Goal: Task Accomplishment & Management: Use online tool/utility

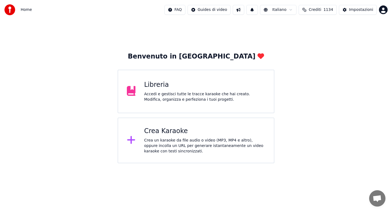
click at [171, 133] on div "Crea Karaoke" at bounding box center [204, 131] width 121 height 9
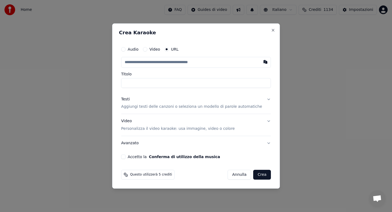
click at [130, 50] on div "Audio" at bounding box center [129, 49] width 17 height 4
click at [126, 49] on button "Audio" at bounding box center [123, 49] width 4 height 4
click at [136, 61] on div "Scegli un file" at bounding box center [137, 62] width 33 height 10
type input "**********"
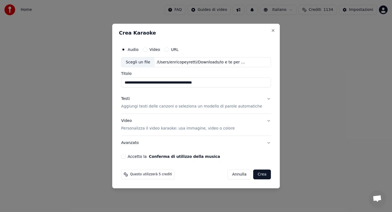
click at [264, 99] on button "Testi Aggiungi testi delle canzoni o seleziona un modello di parole automatiche" at bounding box center [196, 103] width 150 height 22
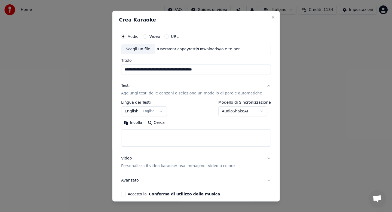
click at [140, 123] on button "Incolla" at bounding box center [133, 123] width 24 height 9
type textarea "**********"
click at [264, 180] on button "Avanzato" at bounding box center [196, 181] width 150 height 14
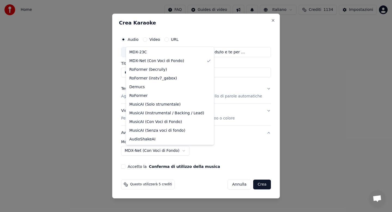
click at [185, 151] on body "**********" at bounding box center [196, 81] width 392 height 163
select select "******"
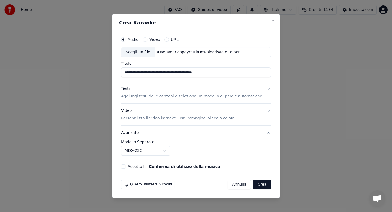
click at [255, 186] on button "Crea" at bounding box center [262, 185] width 17 height 10
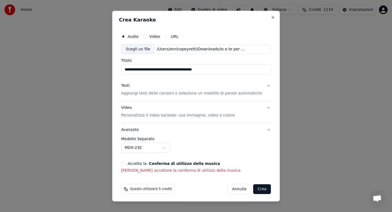
click at [126, 164] on button "Accetto la Conferma di utilizzo della musica" at bounding box center [123, 164] width 4 height 4
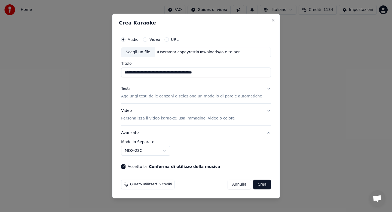
click at [256, 187] on button "Crea" at bounding box center [262, 185] width 17 height 10
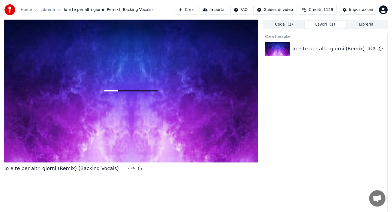
click at [362, 23] on button "Libreria" at bounding box center [366, 25] width 41 height 8
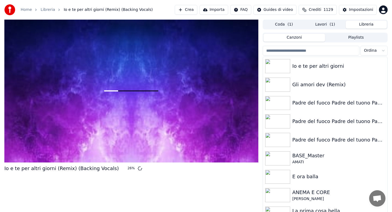
click at [302, 51] on input "search" at bounding box center [311, 51] width 97 height 10
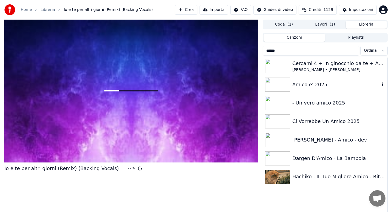
type input "*****"
click at [317, 89] on div "Amico e' 2025" at bounding box center [325, 84] width 124 height 19
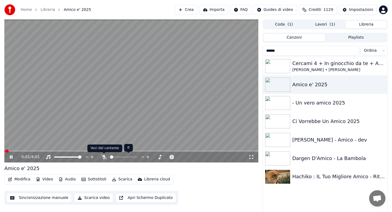
click at [103, 158] on icon at bounding box center [103, 157] width 5 height 4
click at [79, 152] on div "0:01 / 4:01" at bounding box center [131, 157] width 254 height 11
click at [78, 152] on div "0:01 / 4:01" at bounding box center [131, 157] width 254 height 11
click at [76, 151] on span at bounding box center [131, 151] width 254 height 1
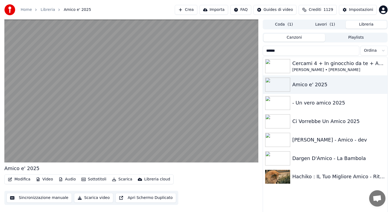
click at [22, 179] on button "Modifica" at bounding box center [19, 180] width 27 height 8
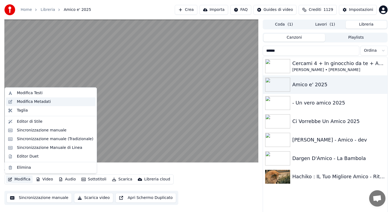
click at [43, 103] on div "Modifica Metadati" at bounding box center [34, 101] width 34 height 5
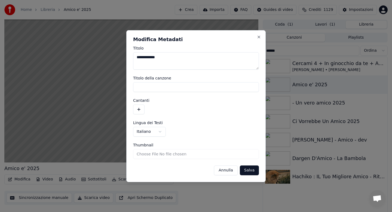
click at [167, 56] on textarea "**********" at bounding box center [196, 60] width 126 height 17
type textarea "**********"
click at [248, 171] on button "Salva" at bounding box center [249, 171] width 19 height 10
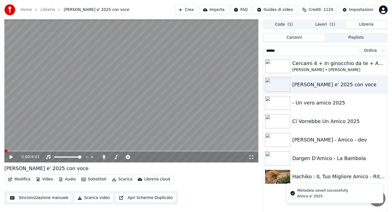
click at [121, 179] on button "Scarica" at bounding box center [122, 180] width 25 height 8
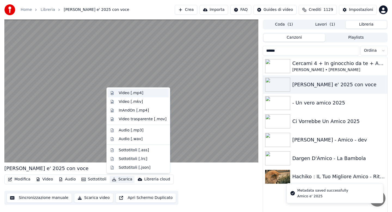
click at [129, 93] on div "Video [.mp4]" at bounding box center [131, 92] width 25 height 5
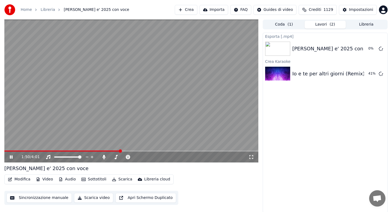
click at [11, 157] on icon at bounding box center [11, 156] width 3 height 3
click at [362, 74] on button "Riproduci" at bounding box center [362, 74] width 27 height 10
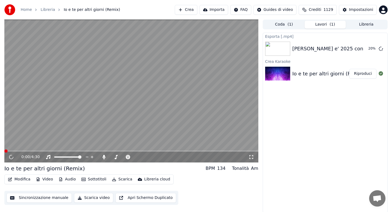
click at [22, 181] on button "Modifica" at bounding box center [19, 180] width 27 height 8
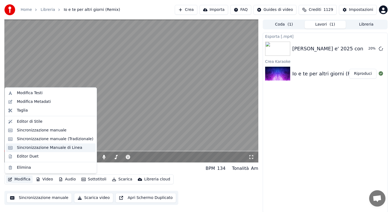
click at [44, 150] on div "Sincronizzazione Manuale di Linea" at bounding box center [49, 147] width 65 height 5
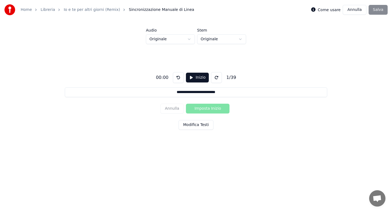
click at [195, 78] on button "Inizio" at bounding box center [197, 78] width 23 height 10
click at [191, 77] on button "Pausa" at bounding box center [197, 78] width 24 height 10
click at [28, 11] on link "Home" at bounding box center [26, 9] width 11 height 5
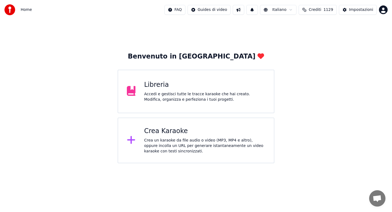
click at [157, 129] on div "Crea Karaoke" at bounding box center [204, 131] width 121 height 9
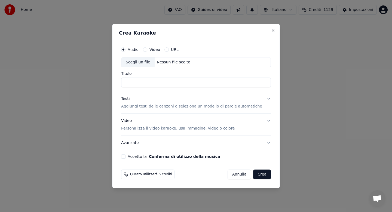
click at [234, 175] on button "Annulla" at bounding box center [240, 175] width 24 height 10
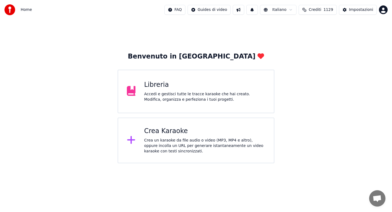
click at [167, 97] on div "Accedi e gestisci tutte le tracce karaoke che hai creato. Modifica, organizza e…" at bounding box center [204, 96] width 121 height 11
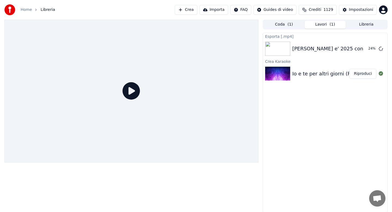
click at [363, 76] on button "Riproduci" at bounding box center [362, 74] width 27 height 10
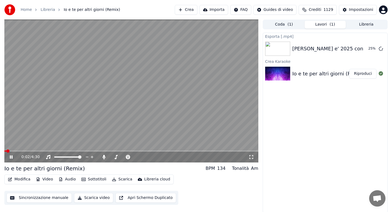
click at [11, 156] on icon at bounding box center [11, 156] width 3 height 3
click at [22, 181] on button "Modifica" at bounding box center [19, 180] width 27 height 8
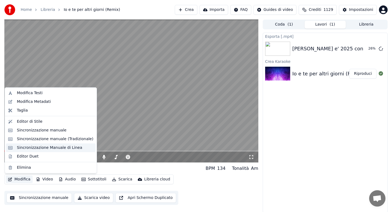
click at [51, 145] on div "Sincronizzazione Manuale di Linea" at bounding box center [49, 147] width 65 height 5
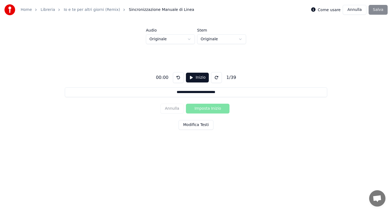
click at [199, 77] on button "Inizio" at bounding box center [197, 78] width 23 height 10
click at [205, 109] on button "Imposta Inizio" at bounding box center [208, 109] width 44 height 10
click at [205, 109] on button "Imposta Fine" at bounding box center [208, 109] width 44 height 10
click at [205, 109] on button "Imposta Inizio" at bounding box center [208, 109] width 44 height 10
click at [205, 109] on button "Imposta Fine" at bounding box center [208, 109] width 44 height 10
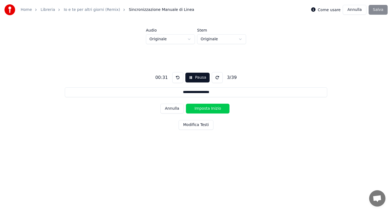
click at [205, 109] on button "Imposta Inizio" at bounding box center [208, 109] width 44 height 10
click at [205, 109] on button "Imposta Fine" at bounding box center [208, 109] width 44 height 10
click at [205, 109] on button "Imposta Inizio" at bounding box center [208, 109] width 44 height 10
click at [205, 109] on button "Imposta Fine" at bounding box center [208, 109] width 44 height 10
click at [205, 109] on button "Imposta Inizio" at bounding box center [208, 109] width 44 height 10
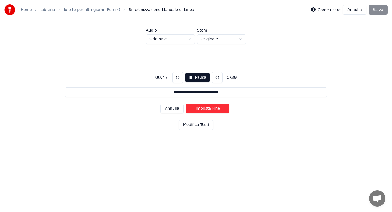
click at [205, 109] on button "Imposta Fine" at bounding box center [208, 109] width 44 height 10
click at [205, 109] on button "Imposta Inizio" at bounding box center [208, 109] width 44 height 10
click at [205, 109] on button "Imposta Fine" at bounding box center [208, 109] width 44 height 10
click at [205, 109] on button "Imposta Inizio" at bounding box center [208, 109] width 44 height 10
click at [205, 109] on button "Imposta Fine" at bounding box center [208, 109] width 44 height 10
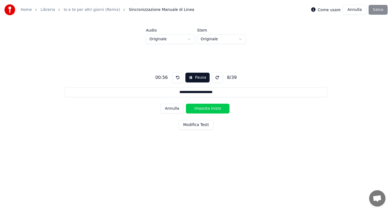
click at [205, 109] on button "Imposta Inizio" at bounding box center [208, 109] width 44 height 10
click at [205, 109] on button "Imposta Fine" at bounding box center [208, 109] width 44 height 10
click at [205, 109] on button "Imposta Inizio" at bounding box center [208, 109] width 44 height 10
click at [205, 109] on button "Imposta Fine" at bounding box center [208, 109] width 44 height 10
click at [205, 109] on button "Imposta Inizio" at bounding box center [208, 109] width 44 height 10
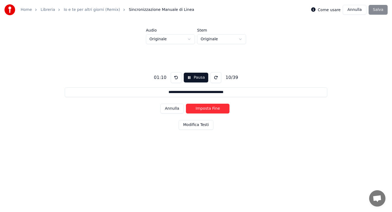
click at [205, 109] on button "Imposta Fine" at bounding box center [208, 109] width 44 height 10
click at [205, 109] on button "Imposta Inizio" at bounding box center [208, 109] width 44 height 10
click at [205, 109] on button "Imposta Fine" at bounding box center [208, 109] width 44 height 10
click at [205, 109] on button "Imposta Inizio" at bounding box center [208, 109] width 44 height 10
click at [205, 109] on button "Imposta Fine" at bounding box center [208, 109] width 44 height 10
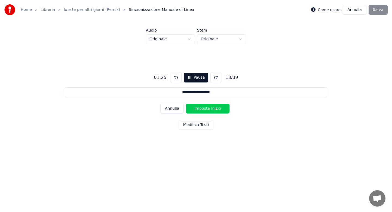
click at [205, 109] on button "Imposta Inizio" at bounding box center [208, 109] width 44 height 10
click at [205, 109] on button "Imposta Fine" at bounding box center [208, 109] width 44 height 10
click at [205, 109] on button "Imposta Inizio" at bounding box center [208, 109] width 44 height 10
click at [205, 109] on button "Imposta Fine" at bounding box center [208, 109] width 44 height 10
click at [205, 109] on button "Imposta Inizio" at bounding box center [208, 109] width 44 height 10
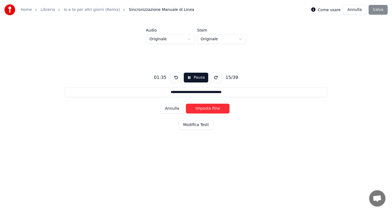
click at [205, 109] on button "Imposta Fine" at bounding box center [208, 109] width 44 height 10
click at [205, 109] on button "Imposta Inizio" at bounding box center [208, 109] width 44 height 10
click at [205, 109] on button "Imposta Fine" at bounding box center [208, 109] width 44 height 10
click at [205, 109] on button "Imposta Inizio" at bounding box center [208, 109] width 44 height 10
click at [205, 109] on button "Imposta Fine" at bounding box center [208, 109] width 44 height 10
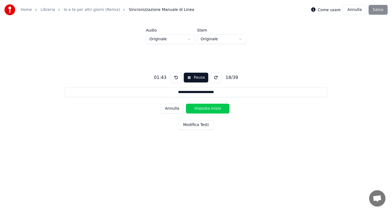
click at [205, 109] on button "Imposta Inizio" at bounding box center [208, 109] width 44 height 10
click at [205, 109] on button "Imposta Fine" at bounding box center [208, 109] width 44 height 10
click at [205, 109] on button "Imposta Inizio" at bounding box center [208, 109] width 44 height 10
click at [205, 109] on button "Imposta Fine" at bounding box center [208, 109] width 44 height 10
click at [205, 109] on button "Imposta Inizio" at bounding box center [208, 109] width 44 height 10
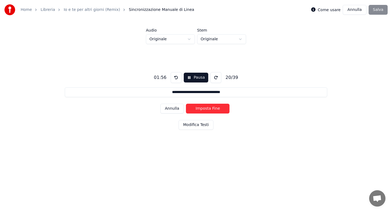
click at [205, 109] on button "Imposta Fine" at bounding box center [208, 109] width 44 height 10
click at [205, 109] on button "Imposta Inizio" at bounding box center [208, 109] width 44 height 10
click at [205, 109] on button "Imposta Fine" at bounding box center [208, 109] width 44 height 10
click at [205, 109] on button "Imposta Inizio" at bounding box center [208, 109] width 44 height 10
click at [205, 109] on button "Imposta Fine" at bounding box center [208, 109] width 44 height 10
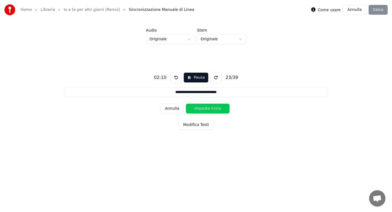
click at [205, 109] on button "Imposta Inizio" at bounding box center [208, 109] width 44 height 10
click at [205, 109] on button "Imposta Fine" at bounding box center [208, 109] width 44 height 10
click at [205, 109] on button "Imposta Inizio" at bounding box center [208, 109] width 44 height 10
click at [205, 109] on button "Imposta Fine" at bounding box center [208, 109] width 44 height 10
click at [205, 109] on button "Imposta Inizio" at bounding box center [208, 109] width 44 height 10
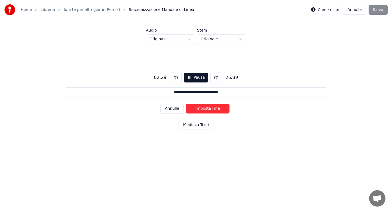
click at [205, 109] on button "Imposta Fine" at bounding box center [208, 109] width 44 height 10
click at [205, 109] on button "Imposta Inizio" at bounding box center [208, 109] width 44 height 10
click at [205, 109] on button "Imposta Fine" at bounding box center [208, 109] width 44 height 10
click at [205, 109] on button "Imposta Inizio" at bounding box center [208, 109] width 44 height 10
click at [205, 109] on button "Imposta Fine" at bounding box center [208, 109] width 44 height 10
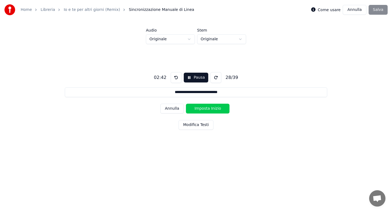
click at [205, 109] on button "Imposta Inizio" at bounding box center [208, 109] width 44 height 10
click at [205, 109] on button "Imposta Fine" at bounding box center [208, 109] width 44 height 10
click at [205, 109] on button "Imposta Inizio" at bounding box center [208, 109] width 44 height 10
click at [205, 109] on button "Imposta Fine" at bounding box center [208, 109] width 44 height 10
click at [205, 109] on button "Imposta Inizio" at bounding box center [208, 109] width 44 height 10
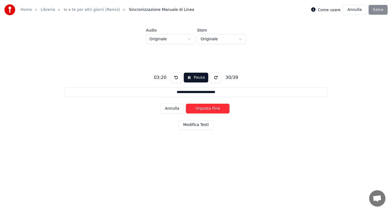
click at [205, 109] on button "Imposta Fine" at bounding box center [208, 109] width 44 height 10
click at [205, 109] on button "Imposta Inizio" at bounding box center [208, 109] width 44 height 10
click at [205, 109] on button "Imposta Fine" at bounding box center [208, 109] width 44 height 10
click at [205, 109] on button "Imposta Inizio" at bounding box center [208, 109] width 44 height 10
click at [176, 79] on button at bounding box center [176, 77] width 11 height 11
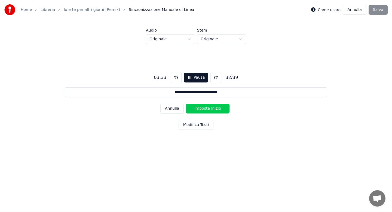
click at [176, 78] on button at bounding box center [176, 77] width 11 height 11
click at [176, 79] on button at bounding box center [176, 77] width 11 height 11
click at [208, 109] on button "Imposta Inizio" at bounding box center [208, 109] width 44 height 10
click at [208, 109] on button "Imposta Fine" at bounding box center [208, 109] width 44 height 10
click at [208, 109] on button "Imposta Inizio" at bounding box center [208, 109] width 44 height 10
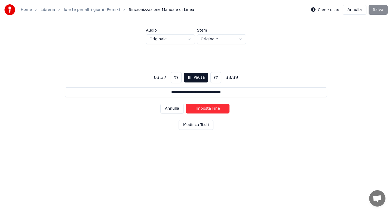
click at [208, 109] on button "Imposta Fine" at bounding box center [208, 109] width 44 height 10
click at [208, 109] on button "Imposta Inizio" at bounding box center [208, 109] width 44 height 10
click at [208, 109] on button "Imposta Fine" at bounding box center [208, 109] width 44 height 10
click at [208, 109] on button "Imposta Inizio" at bounding box center [208, 109] width 44 height 10
click at [208, 109] on button "Imposta Fine" at bounding box center [208, 109] width 44 height 10
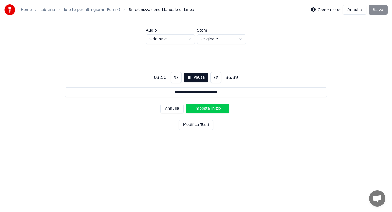
click at [208, 109] on button "Imposta Inizio" at bounding box center [208, 109] width 44 height 10
click at [208, 109] on button "Imposta Fine" at bounding box center [208, 109] width 44 height 10
click at [208, 109] on button "Imposta Inizio" at bounding box center [208, 109] width 44 height 10
click at [208, 109] on button "Imposta Fine" at bounding box center [208, 109] width 44 height 10
click at [208, 109] on button "Imposta Inizio" at bounding box center [208, 109] width 44 height 10
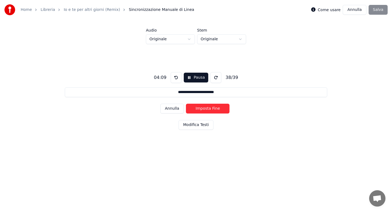
click at [208, 109] on button "Imposta Fine" at bounding box center [208, 109] width 44 height 10
type input "**********"
click at [208, 109] on button "Imposta Inizio" at bounding box center [208, 109] width 44 height 10
click at [208, 109] on button "Imposta Fine" at bounding box center [208, 109] width 44 height 10
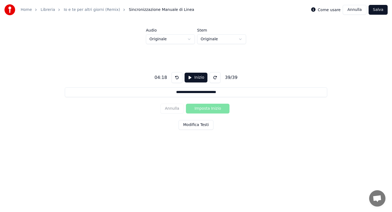
click at [379, 10] on button "Salva" at bounding box center [378, 10] width 19 height 10
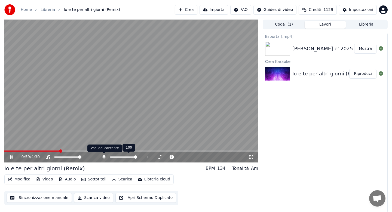
click at [104, 158] on icon at bounding box center [103, 157] width 5 height 4
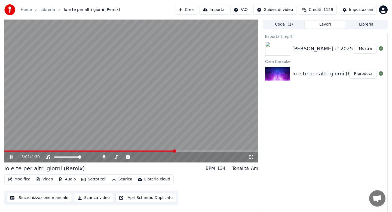
click at [68, 180] on button "Audio" at bounding box center [67, 180] width 22 height 8
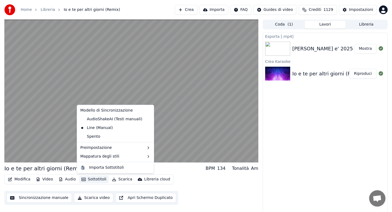
click at [164, 166] on div "Io e te per altri giorni (Remix) BPM 134 Tonalità Am" at bounding box center [131, 169] width 254 height 8
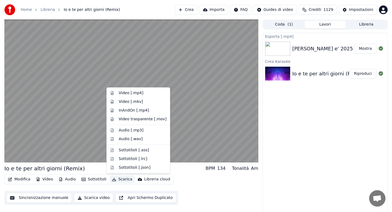
click at [123, 180] on button "Scarica" at bounding box center [122, 180] width 25 height 8
click at [134, 94] on div "Video [.mp4]" at bounding box center [131, 92] width 25 height 5
